Goal: Contribute content: Contribute content

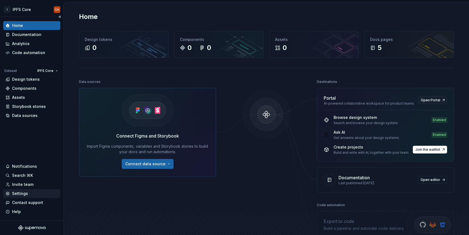
click at [18, 197] on div "Settings" at bounding box center [31, 193] width 57 height 9
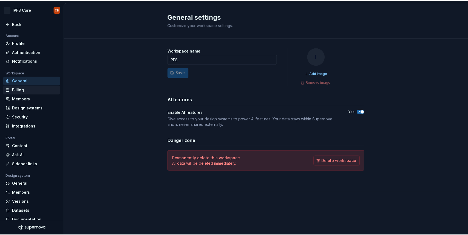
scroll to position [7, 0]
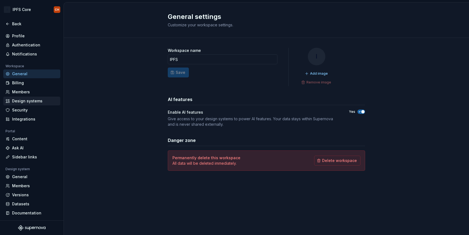
click at [18, 100] on div "Design systems" at bounding box center [35, 100] width 46 height 5
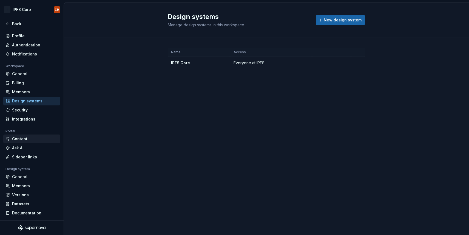
click at [19, 141] on div "Content" at bounding box center [35, 138] width 46 height 5
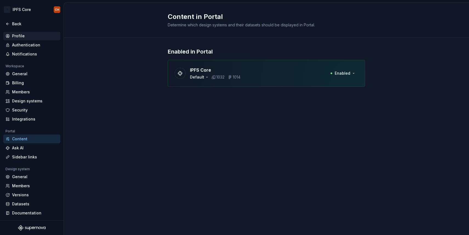
click at [18, 35] on div "Profile" at bounding box center [35, 35] width 46 height 5
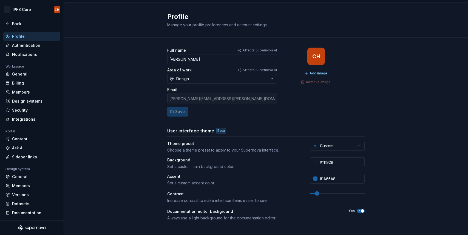
scroll to position [6, 0]
click at [328, 164] on input "#111928" at bounding box center [340, 163] width 47 height 10
paste input "11171F"
type input "#11171F"
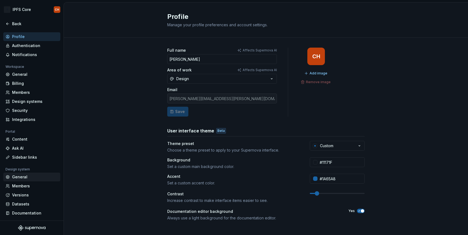
click at [24, 178] on div "General" at bounding box center [35, 177] width 46 height 5
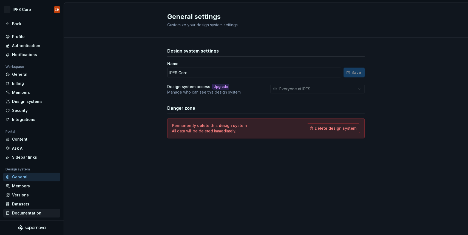
click at [18, 214] on div "Documentation" at bounding box center [35, 213] width 46 height 5
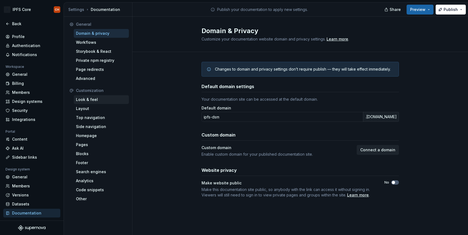
click at [88, 103] on div "Look & feel" at bounding box center [101, 99] width 55 height 9
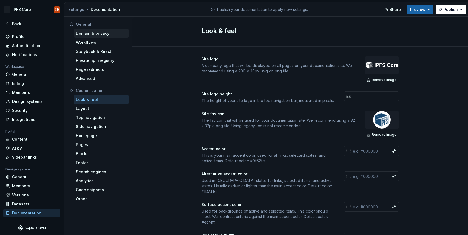
click at [91, 30] on div "Domain & privacy" at bounding box center [101, 33] width 55 height 9
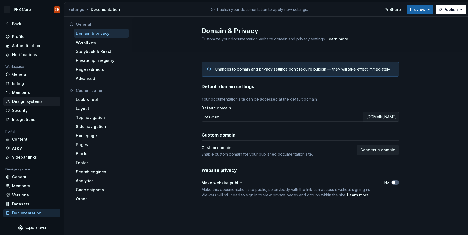
click at [14, 101] on div "Design systems" at bounding box center [35, 101] width 46 height 5
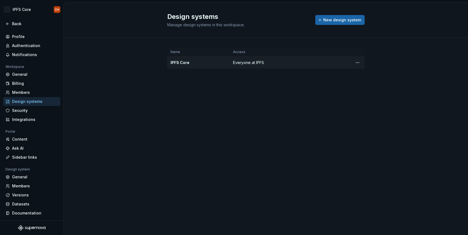
click at [182, 63] on div "IPFS Core" at bounding box center [198, 62] width 56 height 5
click at [19, 81] on div "Billing" at bounding box center [35, 83] width 46 height 5
click at [19, 74] on div "General" at bounding box center [35, 74] width 46 height 5
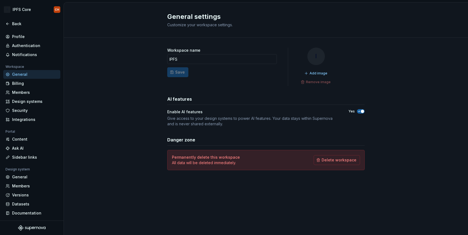
click at [19, 74] on div "General" at bounding box center [35, 74] width 46 height 5
click at [18, 135] on div "Content" at bounding box center [31, 139] width 57 height 9
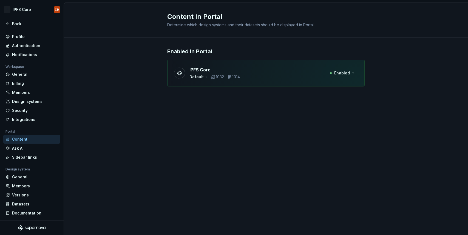
click at [258, 75] on div "IPFS Core Default 1032 1014 Enabled" at bounding box center [265, 73] width 197 height 27
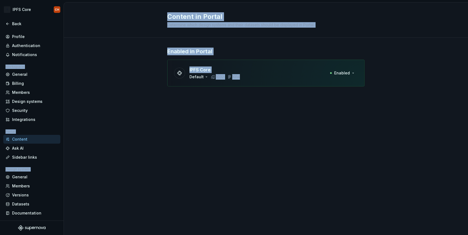
click at [258, 75] on div "IPFS Core Default 1032 1014 Enabled" at bounding box center [265, 73] width 197 height 27
click at [19, 24] on div "Back" at bounding box center [35, 23] width 46 height 5
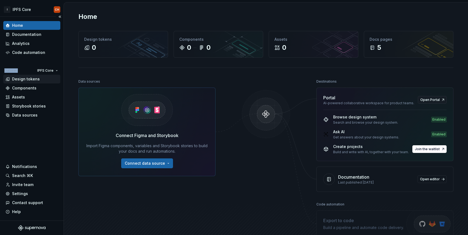
click at [22, 79] on div "Design tokens" at bounding box center [26, 78] width 28 height 5
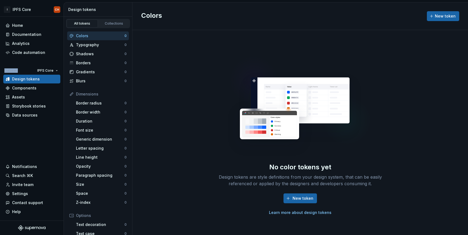
click at [193, 80] on div "No color tokens yet Design tokens are style definitions from your design system…" at bounding box center [299, 132] width 335 height 205
click at [91, 48] on div "Typography 0" at bounding box center [98, 45] width 62 height 9
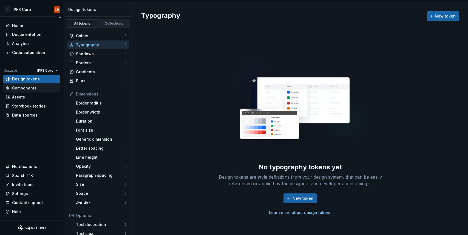
click at [28, 89] on div "Components" at bounding box center [24, 87] width 24 height 5
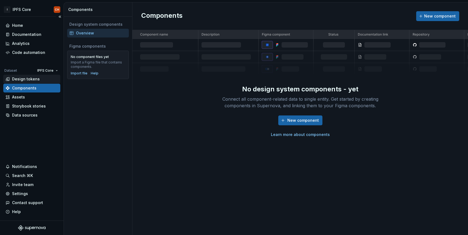
click at [29, 79] on div "Design tokens" at bounding box center [26, 78] width 28 height 5
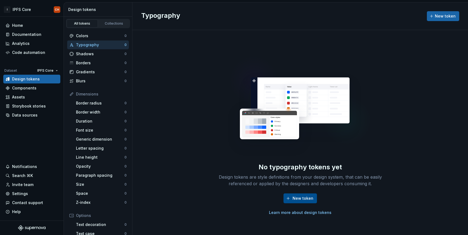
click at [304, 201] on span "New token" at bounding box center [302, 198] width 21 height 5
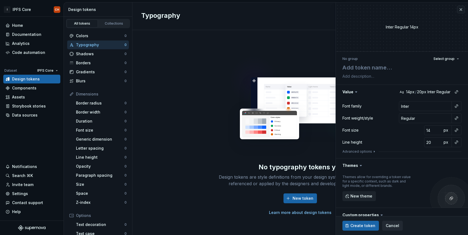
type textarea "*"
click at [208, 96] on div "No typography tokens yet Design tokens are style definitions from your design s…" at bounding box center [299, 132] width 335 height 205
click at [456, 11] on div "Inter Regular 14px" at bounding box center [402, 26] width 132 height 49
click at [457, 11] on button "button" at bounding box center [461, 10] width 8 height 8
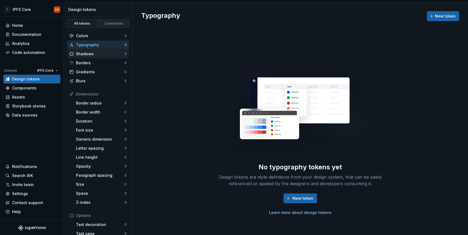
click at [84, 52] on div "Shadows" at bounding box center [100, 53] width 49 height 5
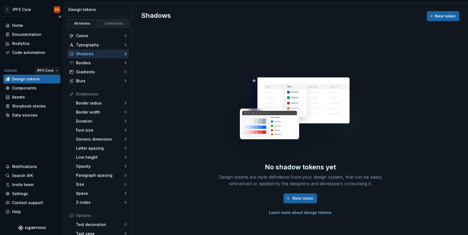
click at [50, 70] on html "I IPFS Core CH Home Documentation Analytics Code automation Dataset IPFS Core D…" at bounding box center [234, 117] width 468 height 235
click at [50, 80] on div "Default" at bounding box center [64, 81] width 36 height 5
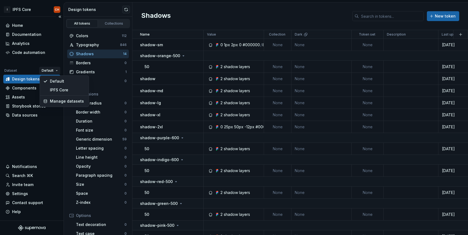
click at [49, 69] on html "I IPFS Core CH Home Documentation Analytics Code automation Dataset Default Des…" at bounding box center [234, 117] width 468 height 235
click at [57, 101] on div "Manage datasets" at bounding box center [68, 101] width 36 height 5
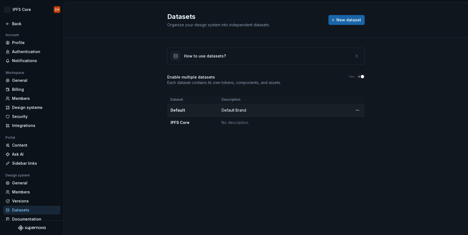
click at [180, 110] on div "Default" at bounding box center [192, 110] width 44 height 5
click at [184, 123] on div "IPFS Core" at bounding box center [192, 122] width 44 height 5
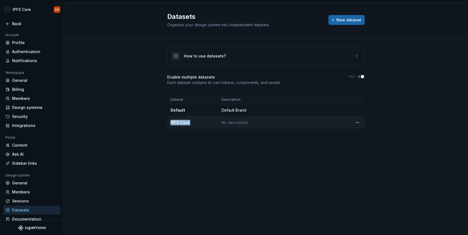
click at [184, 123] on div "IPFS Core" at bounding box center [192, 122] width 44 height 5
copy div "IPFS Core"
click at [354, 122] on html "I IPFS Core CH Back Account Profile Authentication Notifications Workspace Gene…" at bounding box center [234, 117] width 468 height 235
click at [369, 144] on div "Delete dataset" at bounding box center [382, 144] width 36 height 5
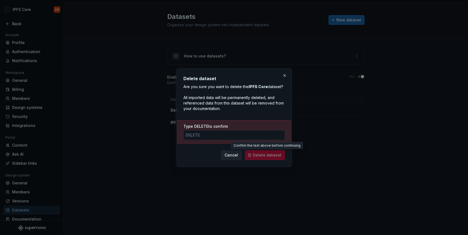
click at [271, 155] on span "Delete dataset" at bounding box center [265, 155] width 40 height 10
click at [236, 155] on span "Cancel" at bounding box center [230, 155] width 13 height 5
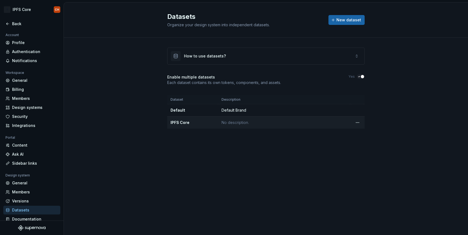
click at [220, 124] on td "No description." at bounding box center [284, 123] width 132 height 12
click at [362, 122] on td at bounding box center [357, 123] width 14 height 12
click at [360, 122] on html "I IPFS Core CH Back Account Profile Authentication Notifications Workspace Gene…" at bounding box center [234, 117] width 468 height 235
click at [365, 145] on div "Delete dataset" at bounding box center [382, 144] width 36 height 5
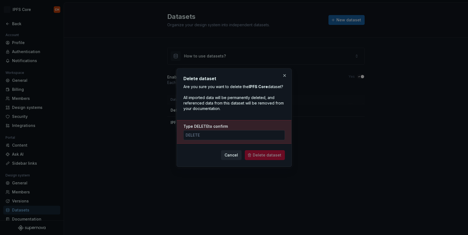
click at [273, 157] on span "Delete dataset" at bounding box center [265, 155] width 40 height 10
click at [234, 138] on input "Type DELETE to confirm" at bounding box center [233, 135] width 101 height 10
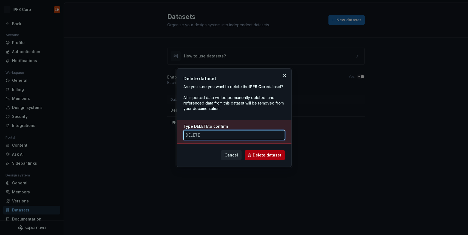
type input "DElete"
click at [265, 158] on button "Delete dataset" at bounding box center [265, 155] width 40 height 10
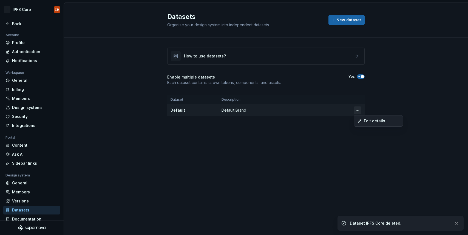
click at [356, 110] on html "I IPFS Core CH Back Account Profile Authentication Notifications Workspace Gene…" at bounding box center [234, 117] width 468 height 235
click at [371, 121] on div "Edit details" at bounding box center [382, 120] width 36 height 5
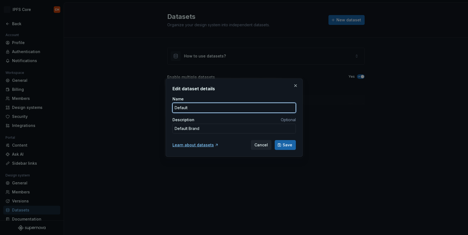
click at [240, 105] on input "Default" at bounding box center [233, 108] width 123 height 10
paste input "IPFS Core"
type textarea "*"
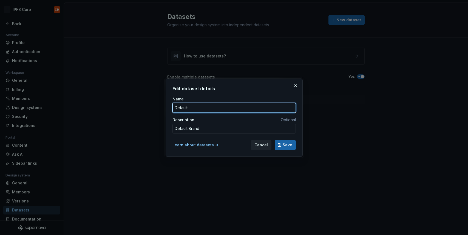
type input "IPFS Core"
type textarea "*"
type input "IPFS Core"
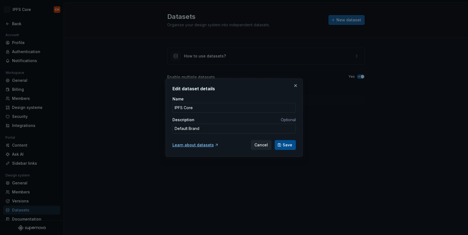
click at [290, 146] on span "Save" at bounding box center [288, 144] width 10 height 5
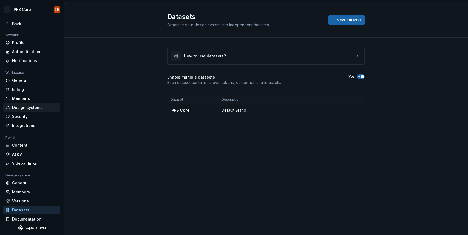
click at [22, 109] on div "Design systems" at bounding box center [35, 107] width 46 height 5
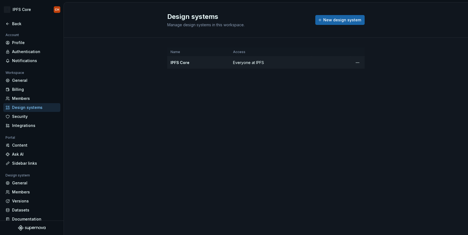
click at [212, 61] on div "IPFS Core" at bounding box center [198, 62] width 56 height 5
click at [25, 143] on div "Content" at bounding box center [35, 145] width 46 height 5
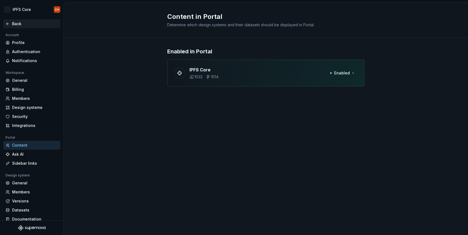
click at [31, 24] on div "Back" at bounding box center [35, 23] width 46 height 5
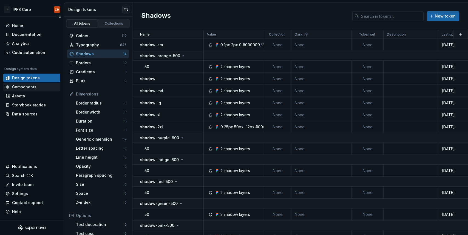
click at [30, 89] on div "Components" at bounding box center [24, 86] width 24 height 5
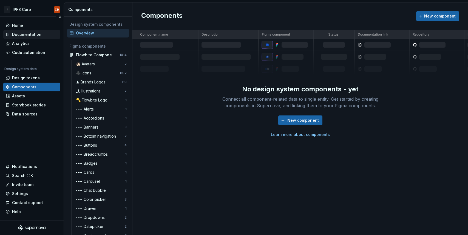
click at [38, 32] on div "Documentation" at bounding box center [26, 34] width 29 height 5
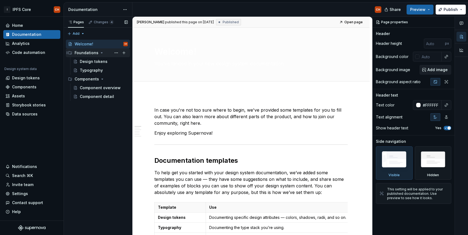
click at [85, 56] on div "Foundations" at bounding box center [101, 53] width 53 height 8
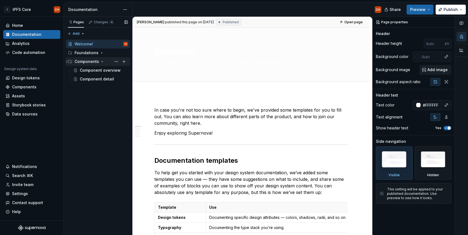
click at [84, 65] on div "Components" at bounding box center [101, 62] width 53 height 8
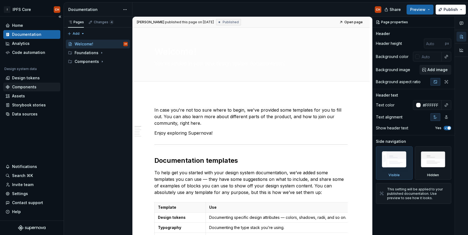
click at [28, 89] on div "Components" at bounding box center [24, 86] width 24 height 5
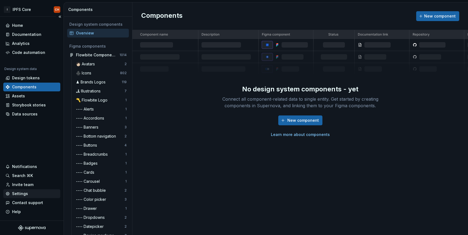
click at [22, 194] on div "Settings" at bounding box center [20, 193] width 16 height 5
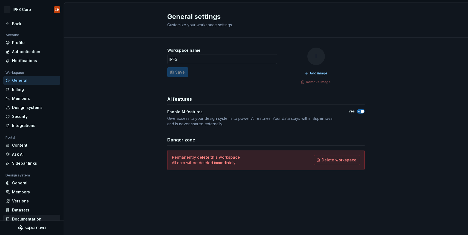
click at [37, 215] on div "Documentation" at bounding box center [31, 219] width 57 height 9
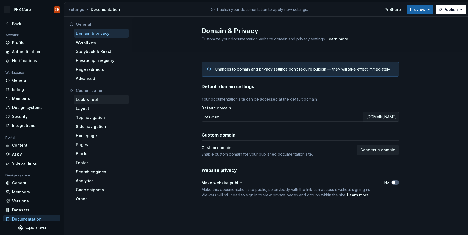
click at [88, 100] on div "Look & feel" at bounding box center [101, 99] width 51 height 5
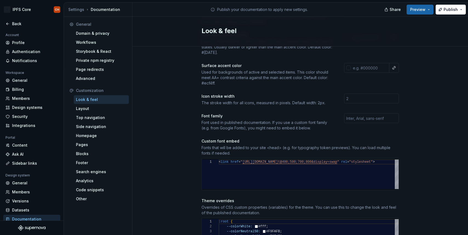
scroll to position [293, 0]
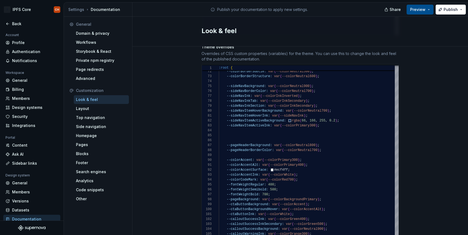
click at [415, 8] on span "Preview" at bounding box center [417, 9] width 15 height 5
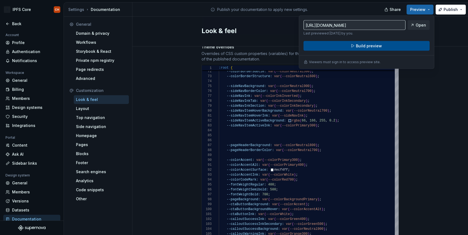
click at [368, 50] on button "Build preview" at bounding box center [366, 46] width 126 height 10
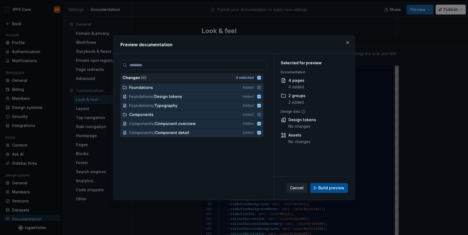
click at [332, 185] on button "Build preview" at bounding box center [329, 188] width 38 height 10
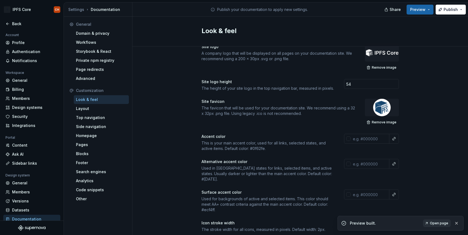
scroll to position [0, 0]
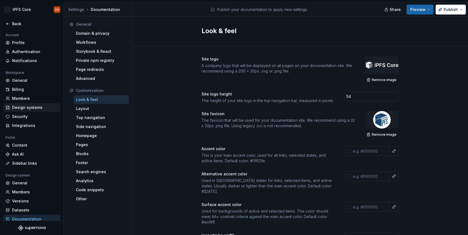
click at [26, 109] on div "Design systems" at bounding box center [35, 107] width 46 height 5
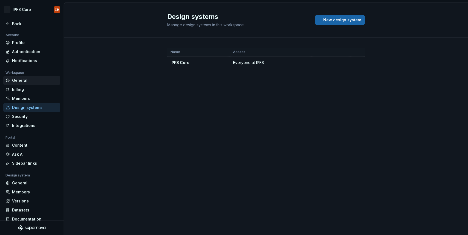
click at [31, 81] on div "General" at bounding box center [35, 80] width 46 height 5
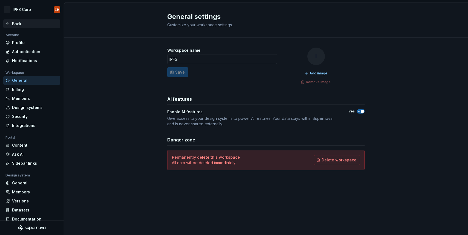
click at [22, 25] on div "Back" at bounding box center [35, 23] width 46 height 5
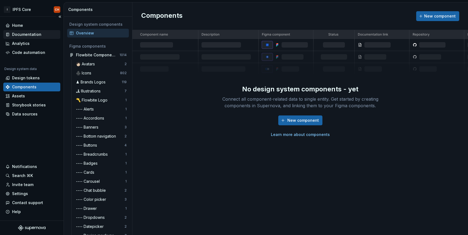
click at [37, 31] on div "Documentation" at bounding box center [31, 34] width 57 height 9
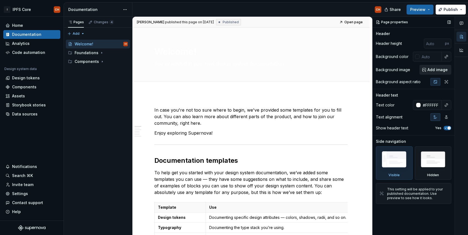
click at [436, 69] on span "Add image" at bounding box center [437, 69] width 20 height 5
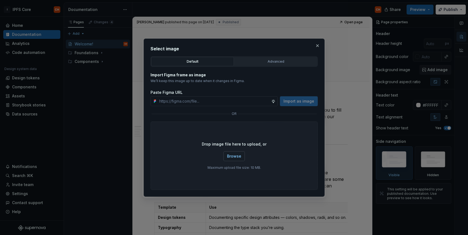
click at [235, 155] on span "Browse" at bounding box center [234, 156] width 14 height 5
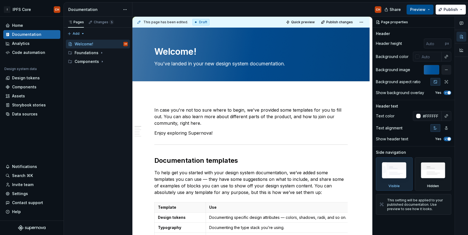
click at [429, 5] on button "Preview" at bounding box center [419, 10] width 27 height 10
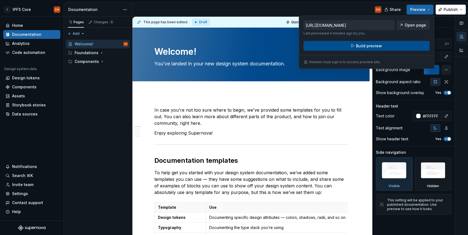
click at [358, 50] on button "Build preview" at bounding box center [366, 46] width 126 height 10
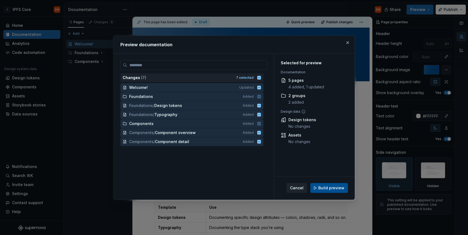
click at [335, 186] on span "Build preview" at bounding box center [331, 188] width 26 height 5
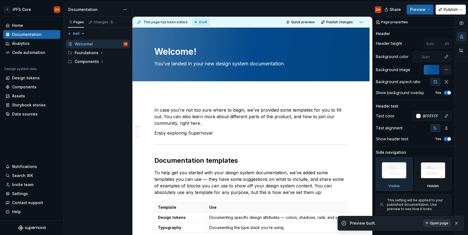
click at [442, 222] on span "Open page" at bounding box center [439, 223] width 18 height 4
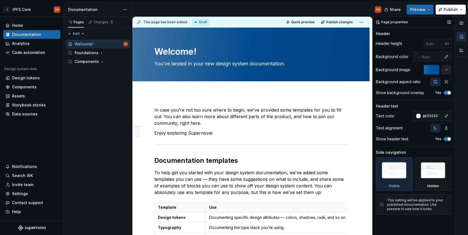
click at [446, 72] on button "button" at bounding box center [446, 70] width 10 height 10
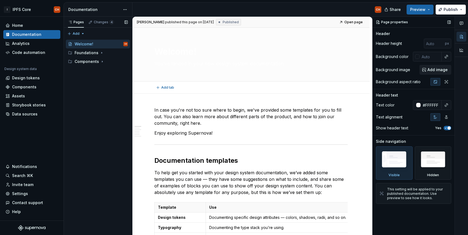
type textarea "*"
click at [18, 22] on div "Home" at bounding box center [31, 25] width 57 height 9
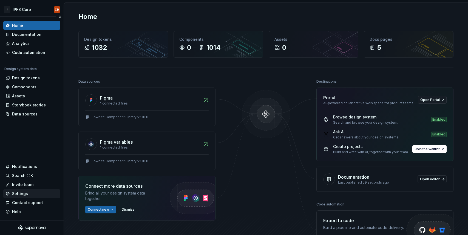
click at [23, 196] on div "Settings" at bounding box center [20, 193] width 16 height 5
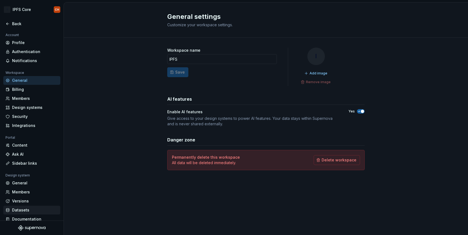
scroll to position [6, 0]
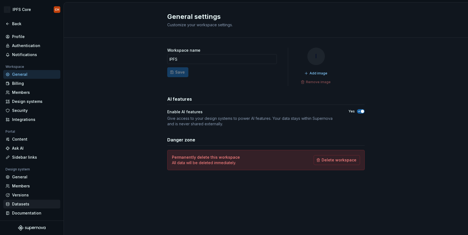
click at [16, 213] on div "Documentation" at bounding box center [35, 213] width 46 height 5
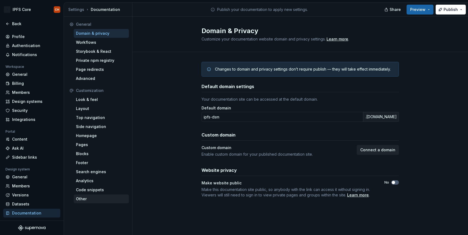
click at [89, 199] on div "Other" at bounding box center [101, 198] width 51 height 5
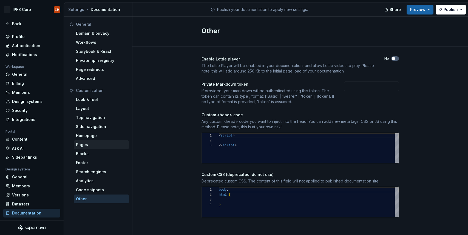
click at [94, 145] on div "Pages" at bounding box center [101, 144] width 51 height 5
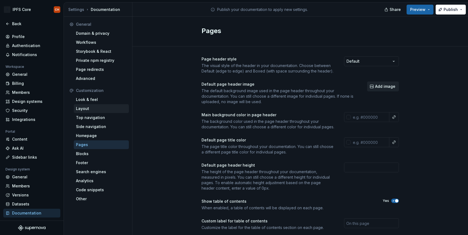
click at [100, 106] on div "Layout" at bounding box center [101, 108] width 51 height 5
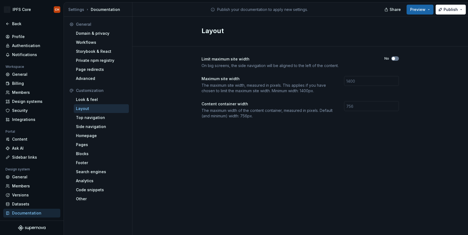
click at [396, 60] on button "No" at bounding box center [395, 58] width 8 height 4
click at [417, 10] on span "Preview" at bounding box center [417, 9] width 15 height 5
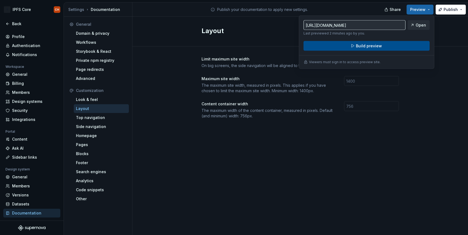
click at [390, 47] on button "Build preview" at bounding box center [366, 46] width 126 height 10
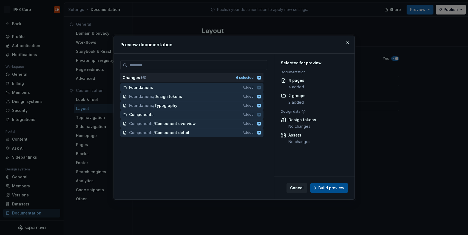
click at [327, 183] on button "Build preview" at bounding box center [329, 188] width 38 height 10
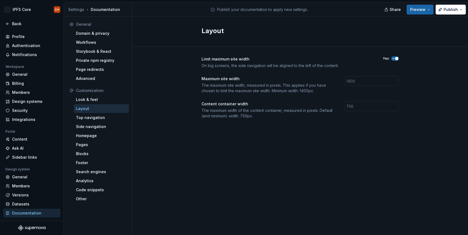
click at [394, 58] on icon "button" at bounding box center [393, 58] width 4 height 3
click at [414, 13] on button "Preview" at bounding box center [419, 10] width 27 height 10
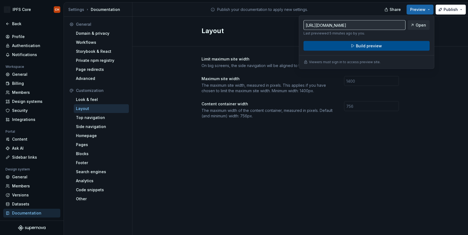
click at [392, 48] on button "Build preview" at bounding box center [366, 46] width 126 height 10
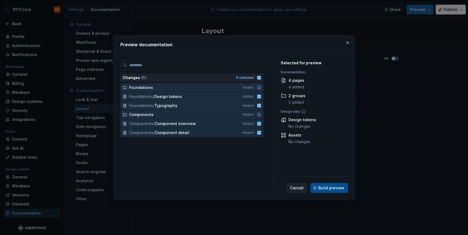
click at [327, 189] on span "Build preview" at bounding box center [331, 188] width 26 height 5
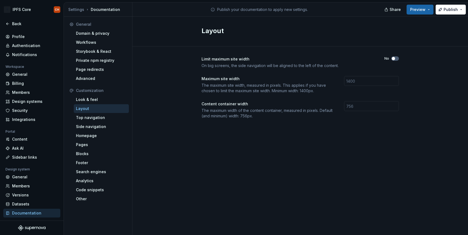
click at [102, 94] on div "Customization" at bounding box center [98, 90] width 62 height 9
click at [97, 101] on div "Look & feel" at bounding box center [101, 99] width 51 height 5
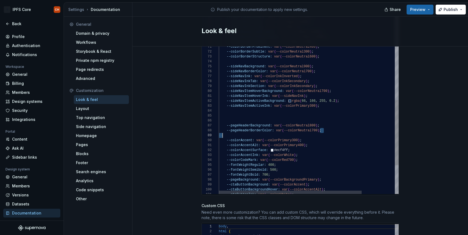
scroll to position [35, 58]
drag, startPoint x: 320, startPoint y: 124, endPoint x: 276, endPoint y: 127, distance: 43.7
type textarea "**********"
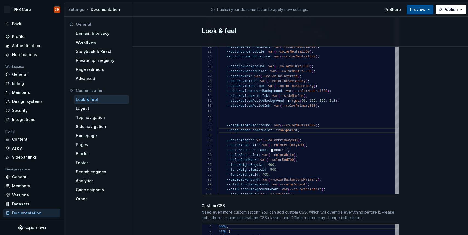
click at [423, 14] on button "Preview" at bounding box center [419, 10] width 27 height 10
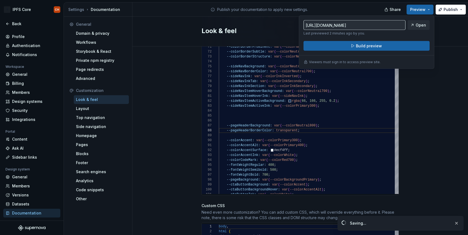
click at [382, 52] on div "[URL][DOMAIN_NAME] Last previewed 2 minutes ago by you. Open Build preview View…" at bounding box center [366, 42] width 135 height 53
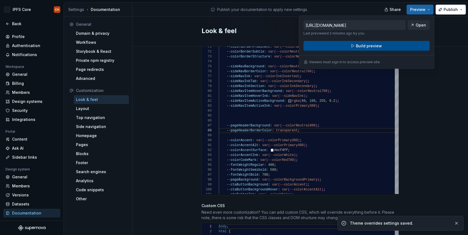
click at [382, 48] on button "Build preview" at bounding box center [366, 46] width 126 height 10
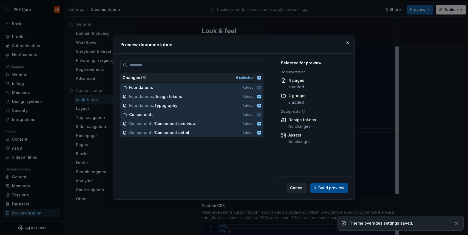
click at [324, 189] on span "Build preview" at bounding box center [331, 188] width 26 height 5
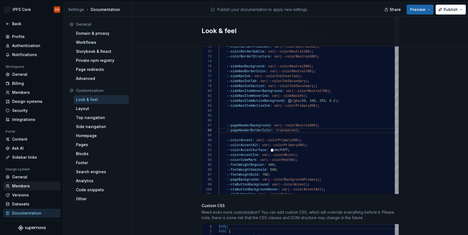
click at [20, 182] on div "Members" at bounding box center [31, 186] width 57 height 9
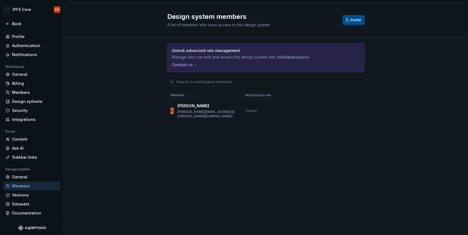
click at [351, 23] on button "Invite" at bounding box center [353, 20] width 22 height 10
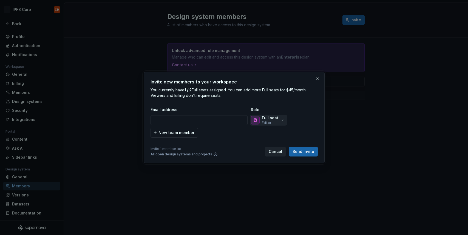
click at [281, 120] on icon "button" at bounding box center [282, 120] width 4 height 4
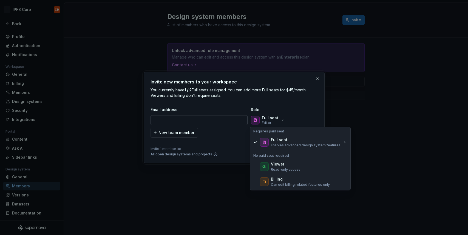
click at [166, 121] on input "email" at bounding box center [198, 120] width 97 height 10
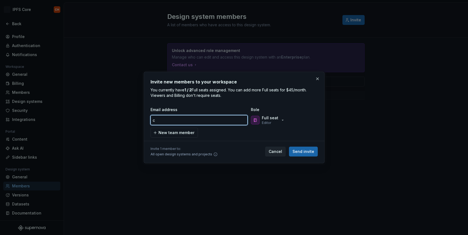
type input "c"
paste input "[EMAIL_ADDRESS][PERSON_NAME][DOMAIN_NAME]"
type input "[EMAIL_ADDRESS][PERSON_NAME][DOMAIN_NAME]"
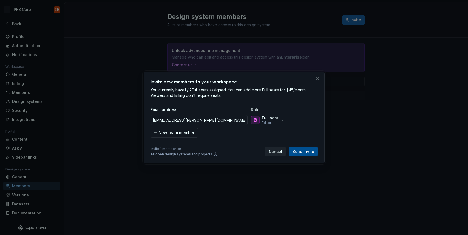
click at [306, 153] on span "Send invite" at bounding box center [303, 151] width 22 height 5
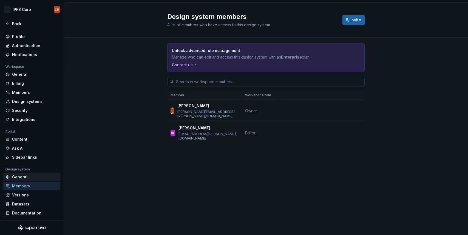
click at [21, 176] on div "General" at bounding box center [35, 177] width 46 height 5
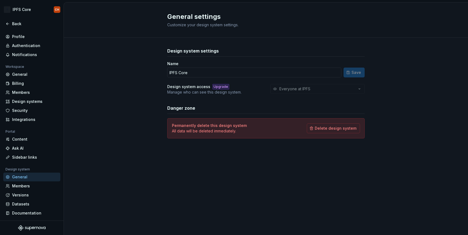
click at [318, 88] on div "Everyone at IPFS" at bounding box center [317, 89] width 94 height 10
click at [21, 185] on div "Members" at bounding box center [35, 186] width 46 height 5
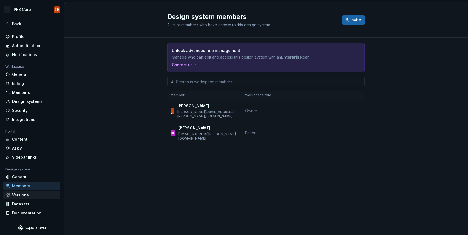
click at [16, 196] on div "Versions" at bounding box center [35, 195] width 46 height 5
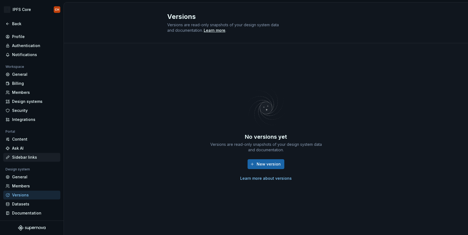
click at [26, 159] on div "Sidebar links" at bounding box center [35, 157] width 46 height 5
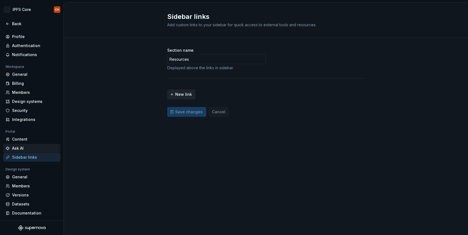
click at [29, 146] on div "Ask AI" at bounding box center [35, 148] width 46 height 5
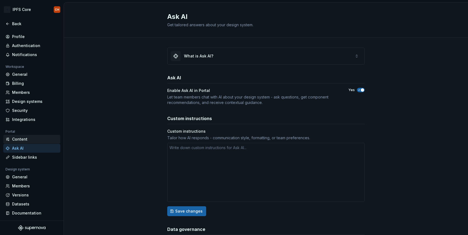
click at [30, 137] on div "Content" at bounding box center [35, 139] width 46 height 5
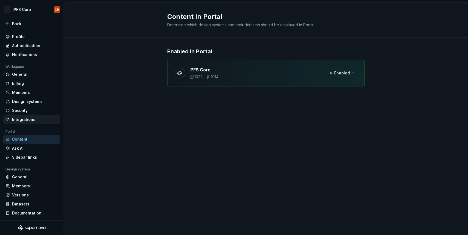
click at [32, 115] on div "Integrations" at bounding box center [31, 119] width 57 height 9
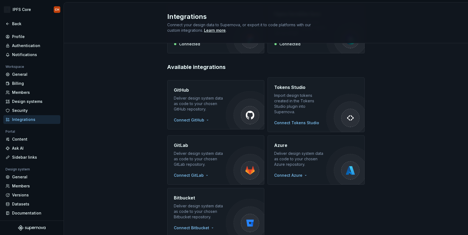
scroll to position [81, 0]
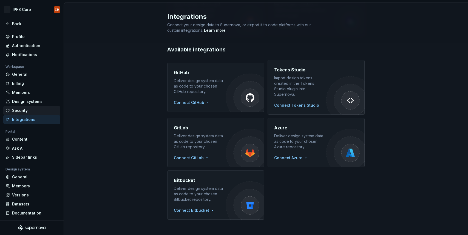
click at [16, 107] on div "Security" at bounding box center [31, 110] width 57 height 9
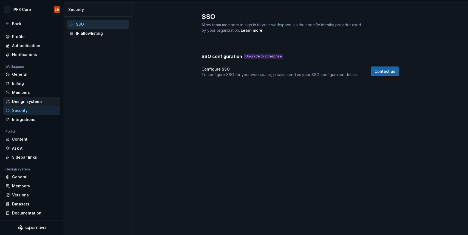
click at [24, 103] on div "Design systems" at bounding box center [35, 101] width 46 height 5
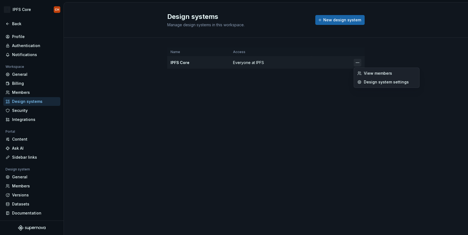
click at [357, 63] on html "I IPFS Core CH Back Account Profile Authentication Notifications Workspace Gene…" at bounding box center [234, 117] width 468 height 235
click at [31, 97] on html "I IPFS Core CH Back Account Profile Authentication Notifications Workspace Gene…" at bounding box center [234, 117] width 468 height 235
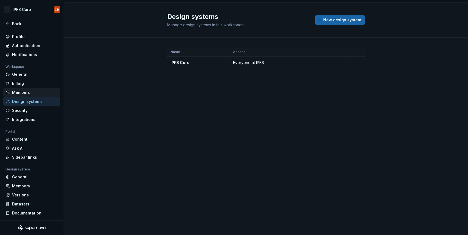
click at [31, 94] on div "Members" at bounding box center [35, 92] width 46 height 5
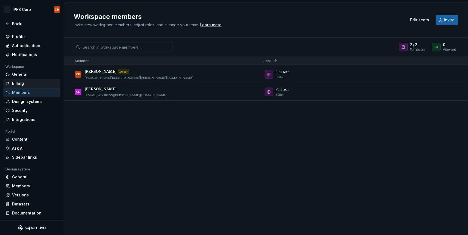
click at [32, 83] on div "Billing" at bounding box center [35, 83] width 46 height 5
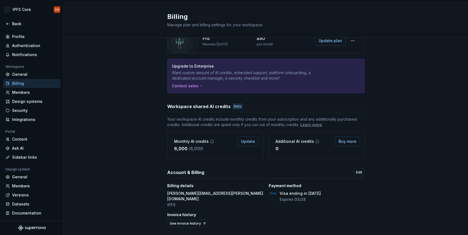
scroll to position [42, 0]
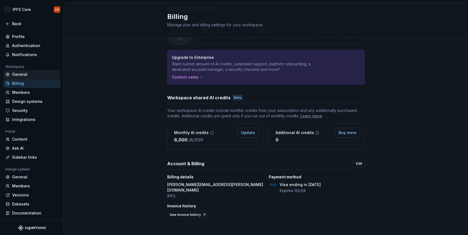
click at [26, 72] on div "General" at bounding box center [35, 74] width 46 height 5
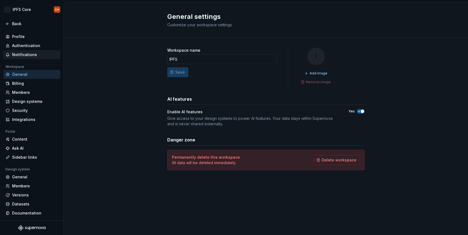
click at [28, 54] on div "Notifications" at bounding box center [35, 54] width 46 height 5
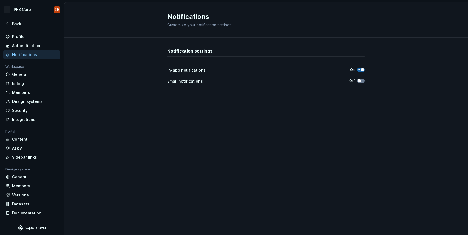
click at [362, 82] on button "Off" at bounding box center [361, 81] width 8 height 4
click at [360, 80] on span "button" at bounding box center [358, 80] width 3 height 3
click at [359, 81] on button "On" at bounding box center [361, 81] width 8 height 4
click at [42, 44] on div "Authentication" at bounding box center [35, 45] width 46 height 5
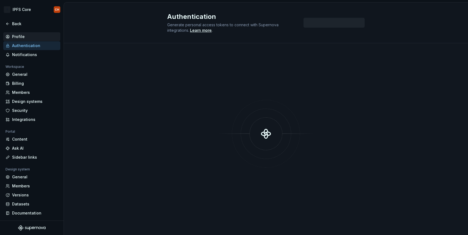
click at [38, 35] on div "Profile" at bounding box center [35, 36] width 46 height 5
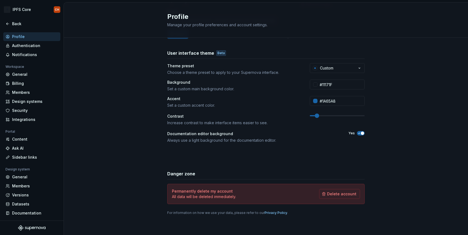
scroll to position [79, 0]
click at [361, 132] on span "button" at bounding box center [362, 132] width 3 height 3
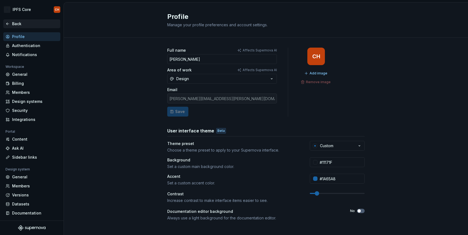
click at [21, 24] on div "Back" at bounding box center [35, 23] width 46 height 5
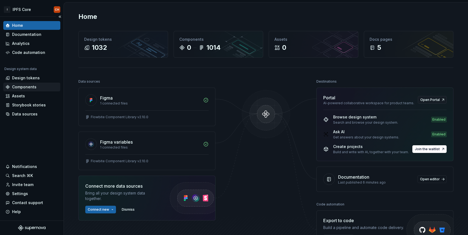
click at [20, 84] on div "Components" at bounding box center [31, 87] width 57 height 9
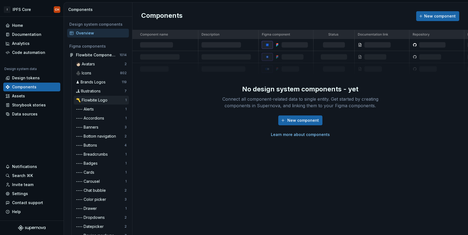
click at [93, 104] on div "〽️ Flowbite Logo 1" at bounding box center [101, 100] width 55 height 9
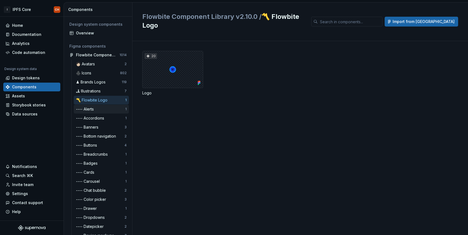
click at [88, 112] on div "---- Alerts" at bounding box center [86, 109] width 20 height 5
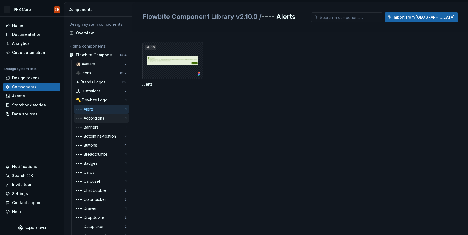
click at [88, 121] on div "---- Accordions" at bounding box center [91, 118] width 30 height 5
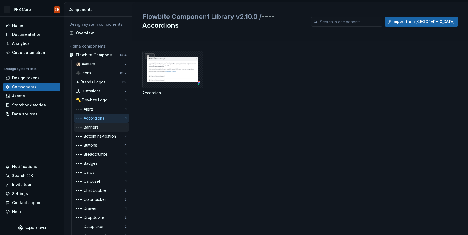
click at [85, 128] on div "---- Banners" at bounding box center [88, 127] width 25 height 5
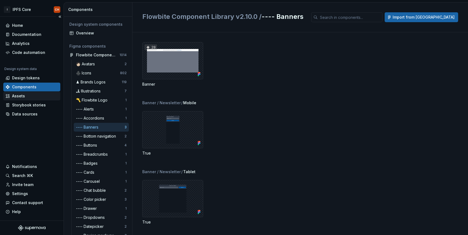
click at [17, 99] on div "Assets" at bounding box center [31, 96] width 57 height 9
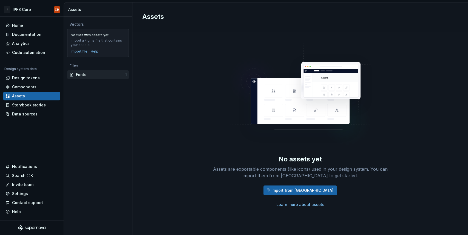
click at [87, 75] on div "Fonts" at bounding box center [100, 74] width 49 height 5
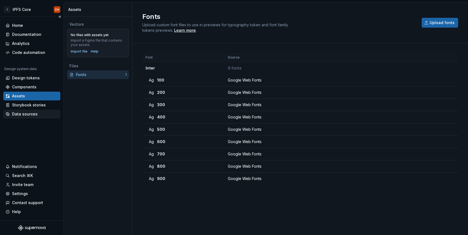
click at [29, 115] on div "Data sources" at bounding box center [24, 114] width 25 height 5
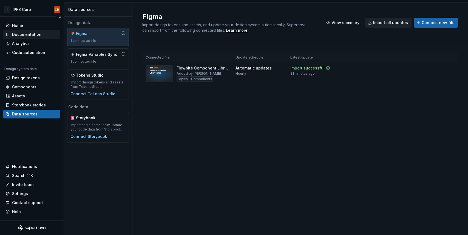
click at [40, 36] on div "Documentation" at bounding box center [26, 34] width 29 height 5
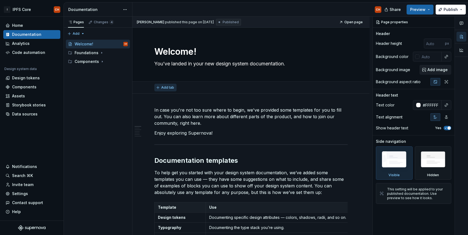
click at [169, 88] on span "Add tab" at bounding box center [167, 87] width 13 height 4
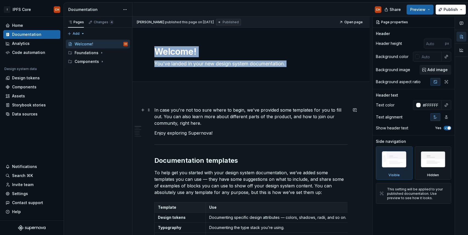
drag, startPoint x: 249, startPoint y: 75, endPoint x: 251, endPoint y: 109, distance: 34.0
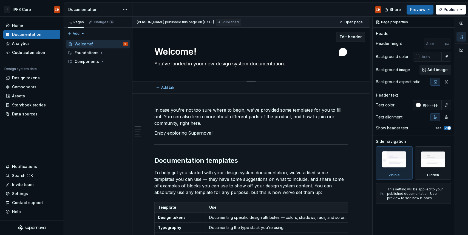
click at [310, 54] on textarea "Welcome!" at bounding box center [249, 51] width 193 height 13
click at [291, 43] on div "Welcome! You’ve landed in your new design system documentation." at bounding box center [250, 55] width 193 height 54
click at [435, 70] on span "Add image" at bounding box center [437, 69] width 20 height 5
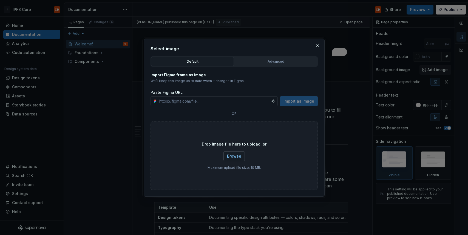
click at [230, 155] on span "Browse" at bounding box center [234, 156] width 14 height 5
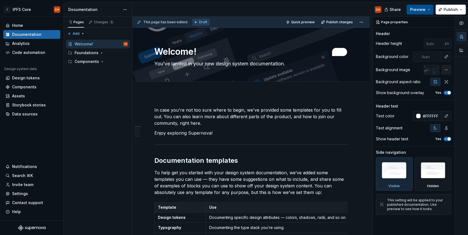
click at [428, 9] on button "Preview" at bounding box center [419, 10] width 27 height 10
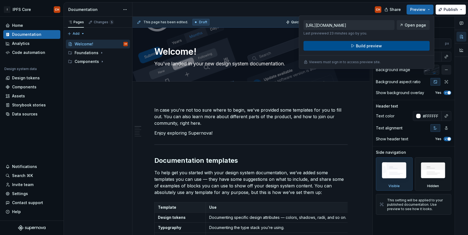
click at [374, 49] on button "Build preview" at bounding box center [366, 46] width 126 height 10
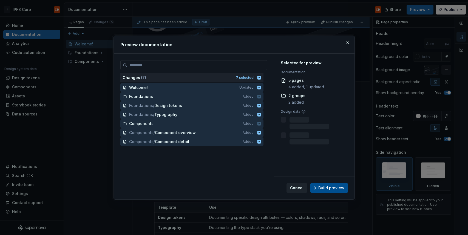
click at [333, 189] on span "Build preview" at bounding box center [331, 188] width 26 height 5
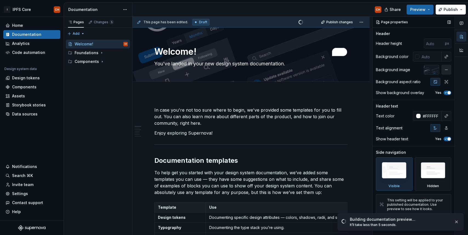
click at [446, 70] on button "button" at bounding box center [446, 70] width 10 height 10
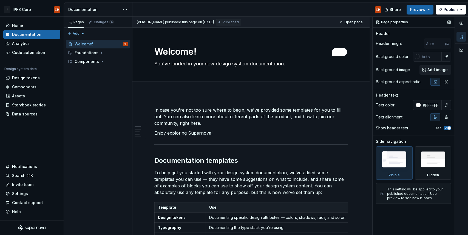
type textarea "*"
